Goal: Find specific page/section: Find specific page/section

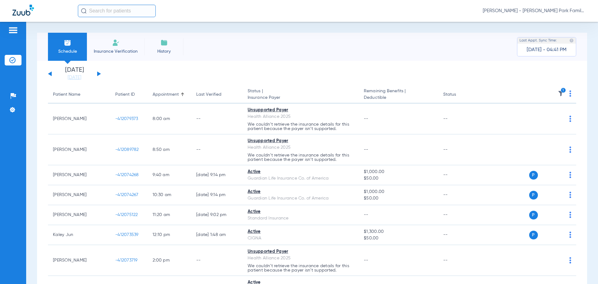
click at [558, 95] on img at bounding box center [561, 93] width 6 height 6
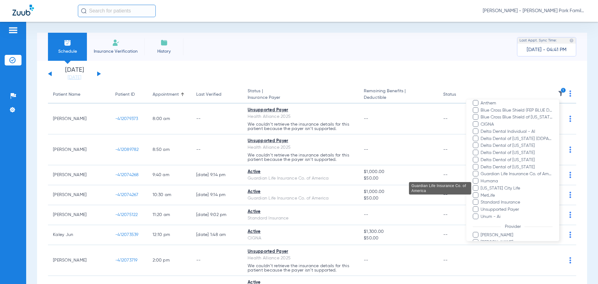
scroll to position [156, 0]
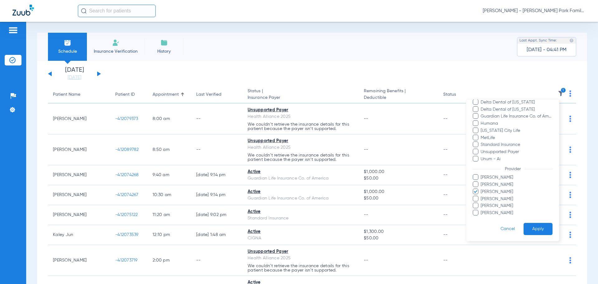
click at [488, 192] on span "[PERSON_NAME]" at bounding box center [517, 192] width 72 height 7
click at [482, 196] on input "[PERSON_NAME]" at bounding box center [482, 196] width 0 height 0
click at [487, 215] on span "[PERSON_NAME]" at bounding box center [517, 213] width 72 height 7
click at [482, 217] on input "[PERSON_NAME]" at bounding box center [482, 217] width 0 height 0
click at [533, 224] on button "Apply" at bounding box center [538, 229] width 29 height 12
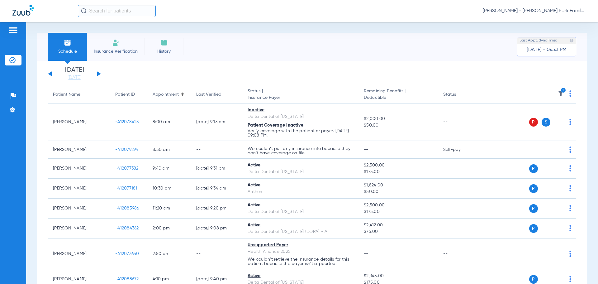
click at [561, 95] on th "1" at bounding box center [529, 94] width 96 height 17
click at [559, 93] on img at bounding box center [561, 93] width 6 height 6
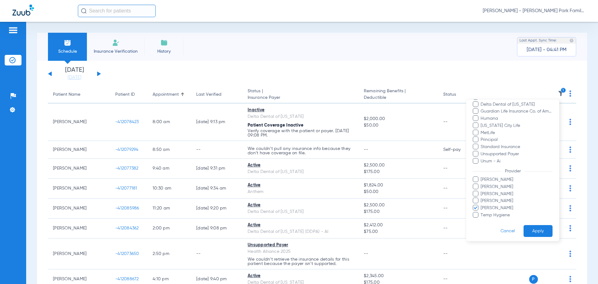
scroll to position [163, 0]
click at [495, 206] on span "[PERSON_NAME]" at bounding box center [517, 205] width 72 height 7
click at [482, 210] on input "[PERSON_NAME]" at bounding box center [482, 210] width 0 height 0
click at [492, 215] on span "Temp Hygiene" at bounding box center [517, 212] width 72 height 7
click at [482, 217] on input "Temp Hygiene" at bounding box center [482, 217] width 0 height 0
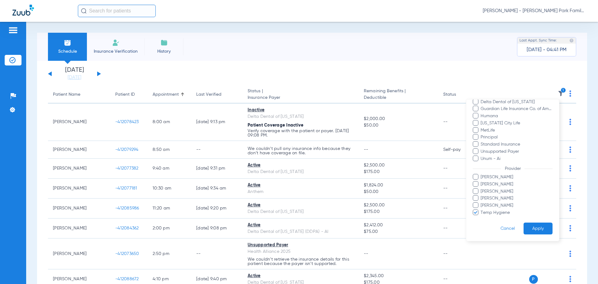
click at [529, 222] on form "Filters Clear All Status Active Inactive Not Verified Error Patient is inactive…" at bounding box center [513, 88] width 93 height 305
click at [530, 224] on button "Apply" at bounding box center [538, 229] width 29 height 12
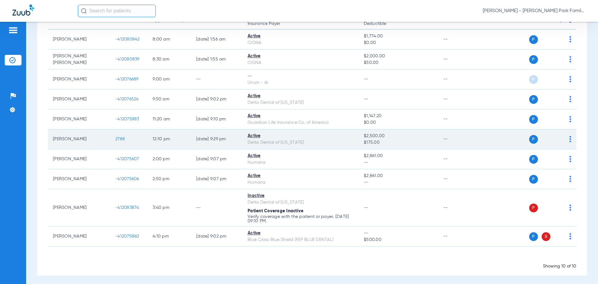
scroll to position [76, 0]
